Goal: Download file/media

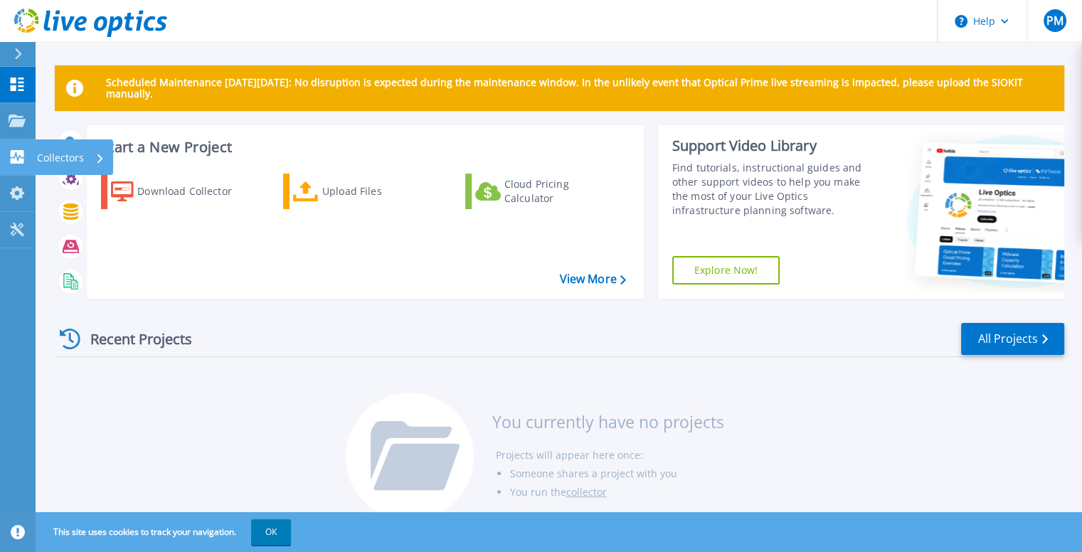
click at [18, 151] on icon at bounding box center [18, 157] width 14 height 14
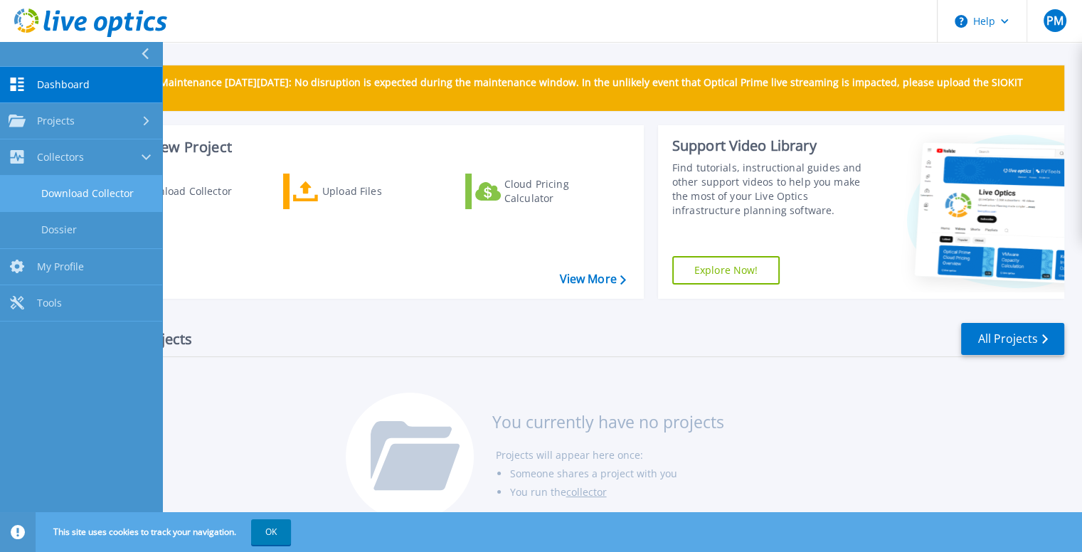
click at [53, 191] on link "Download Collector" at bounding box center [81, 194] width 162 height 36
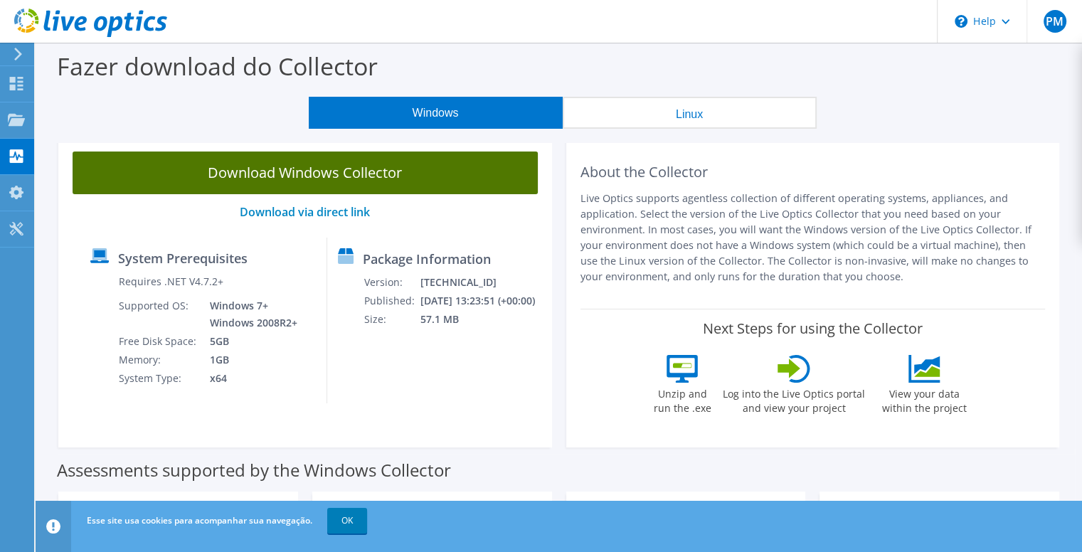
click at [301, 179] on link "Download Windows Collector" at bounding box center [305, 173] width 465 height 43
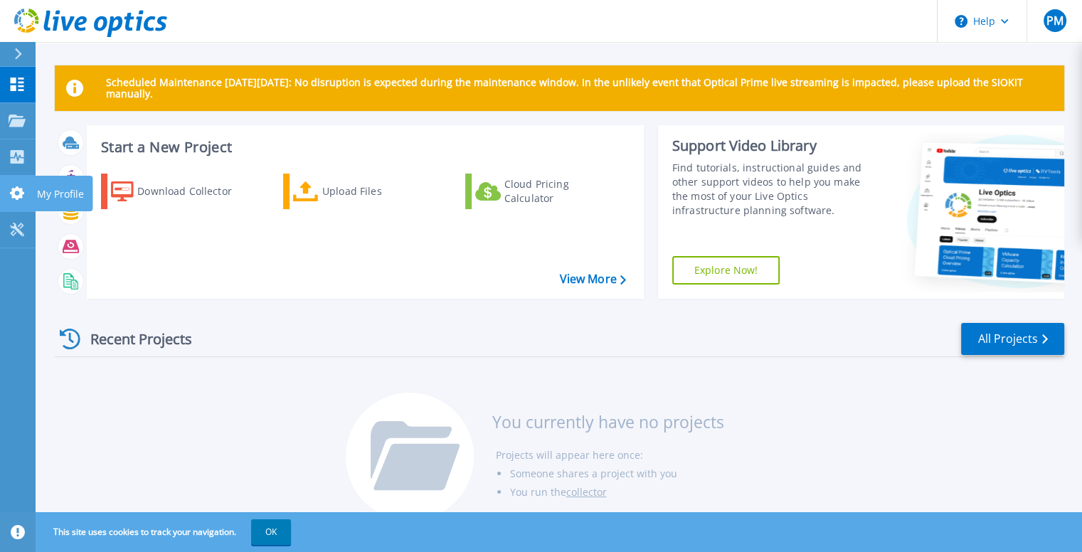
click at [11, 192] on icon at bounding box center [17, 193] width 14 height 14
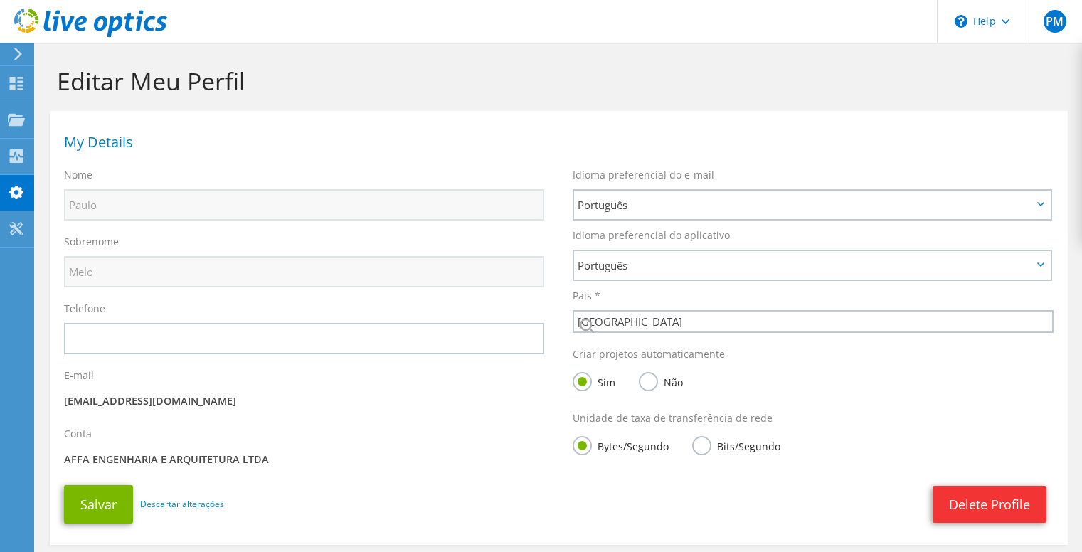
select select "30"
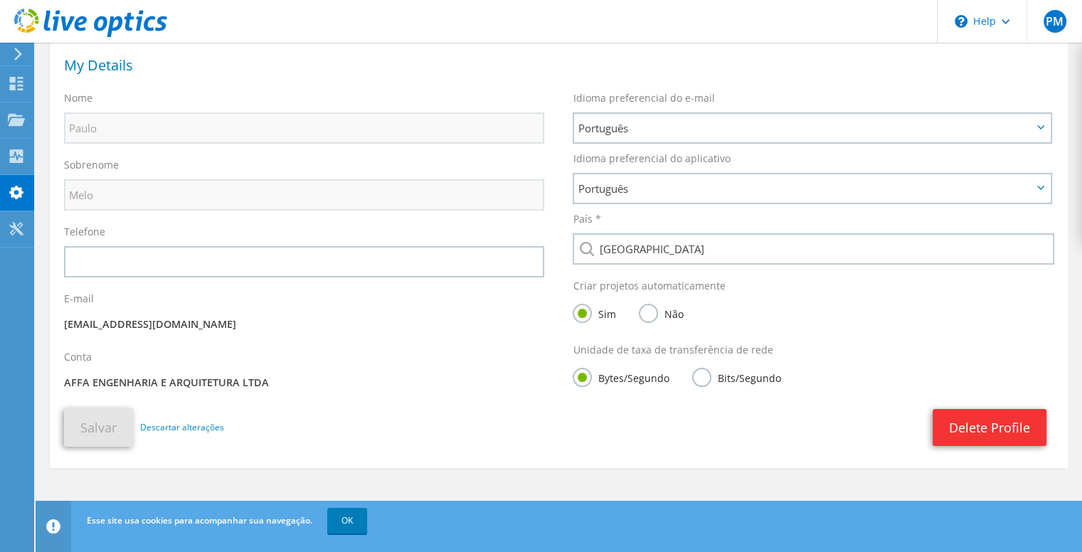
scroll to position [74, 0]
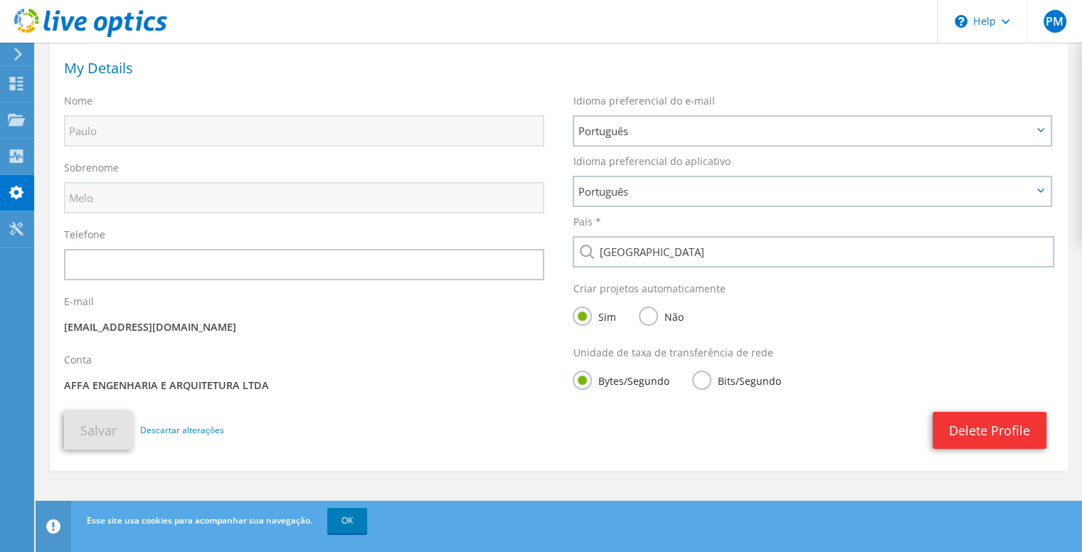
click at [266, 382] on p "AFFA ENGENHARIA E ARQUITETURA LTDA" at bounding box center [304, 386] width 480 height 16
click at [171, 428] on link "Descartar alterações" at bounding box center [182, 431] width 84 height 16
click at [992, 430] on link "Delete Profile" at bounding box center [990, 430] width 114 height 37
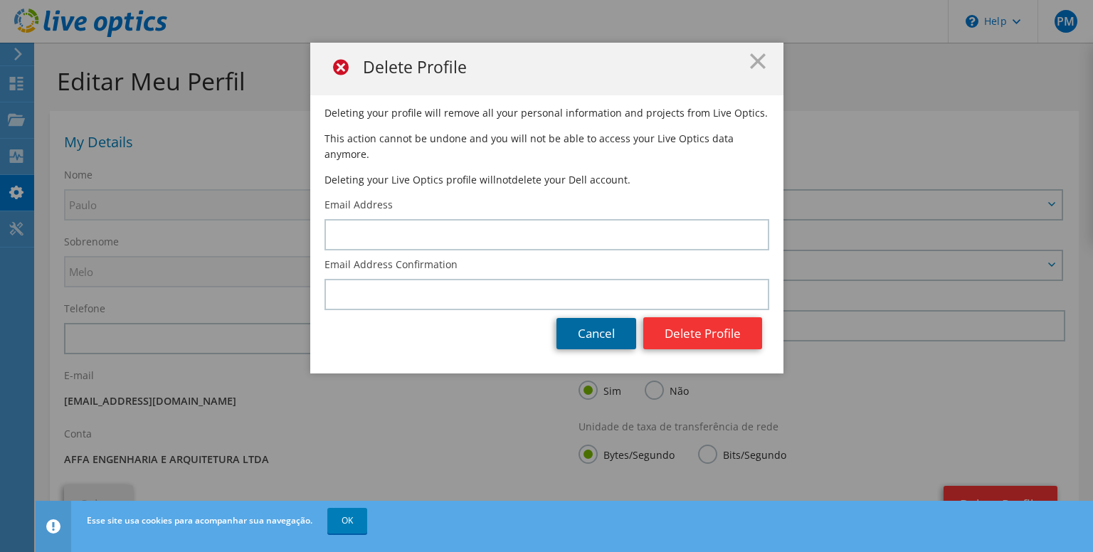
click at [610, 324] on link "Cancel" at bounding box center [596, 333] width 80 height 31
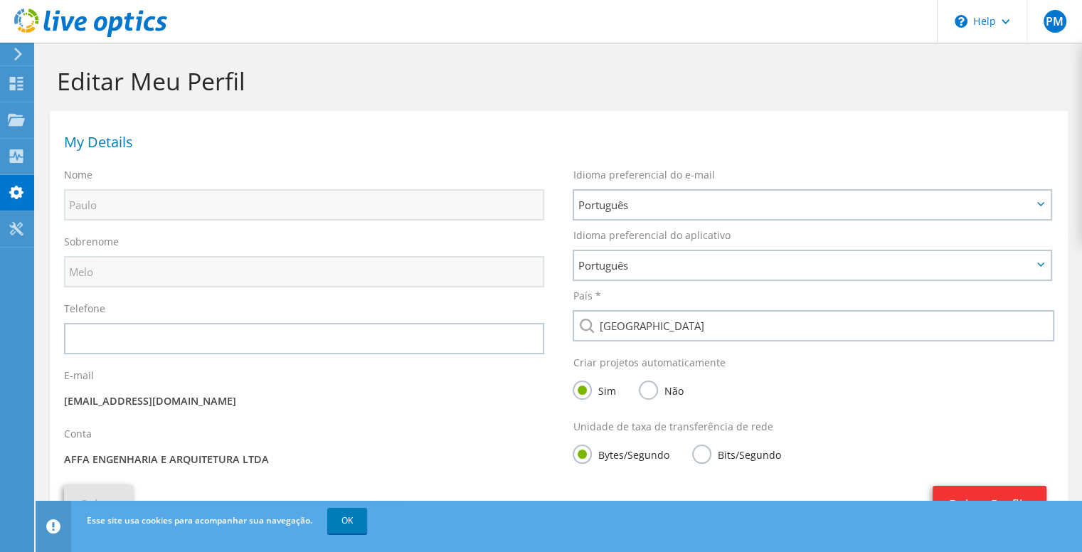
click at [263, 459] on p "AFFA ENGENHARIA E ARQUITETURA LTDA" at bounding box center [304, 460] width 480 height 16
